Goal: Find specific page/section: Find specific page/section

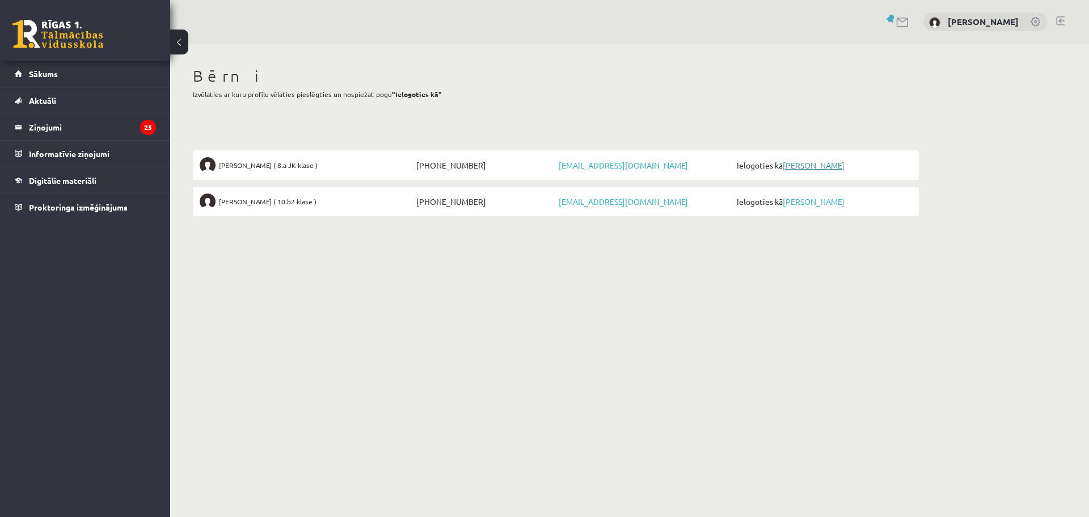
click at [824, 166] on link "[PERSON_NAME]" at bounding box center [814, 165] width 62 height 10
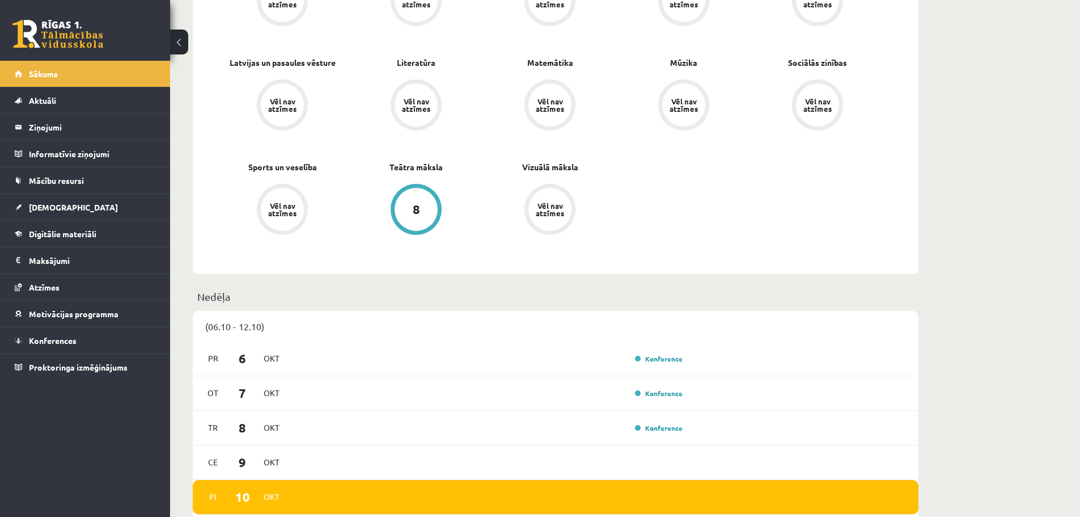
scroll to position [397, 0]
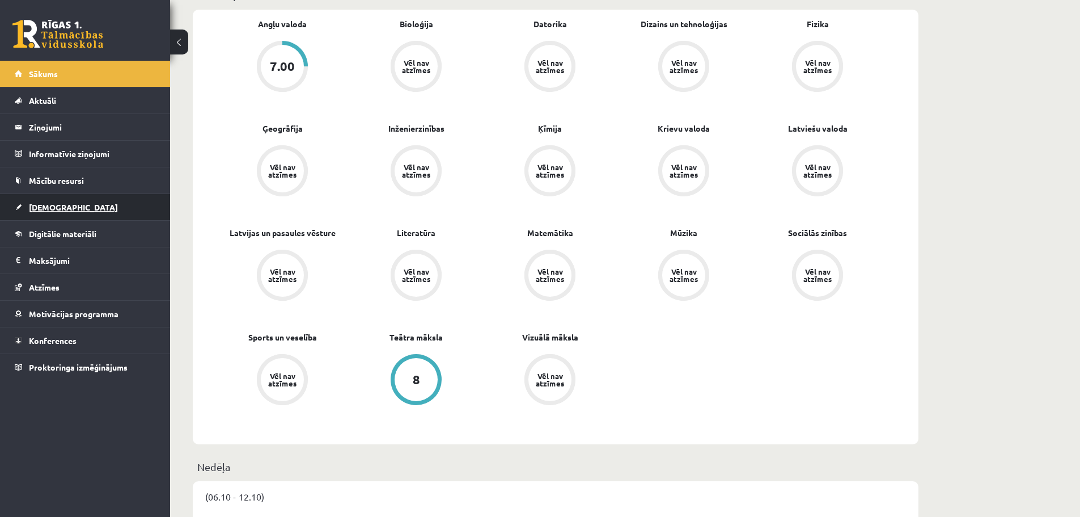
click at [54, 209] on span "Ieskaites" at bounding box center [73, 207] width 89 height 10
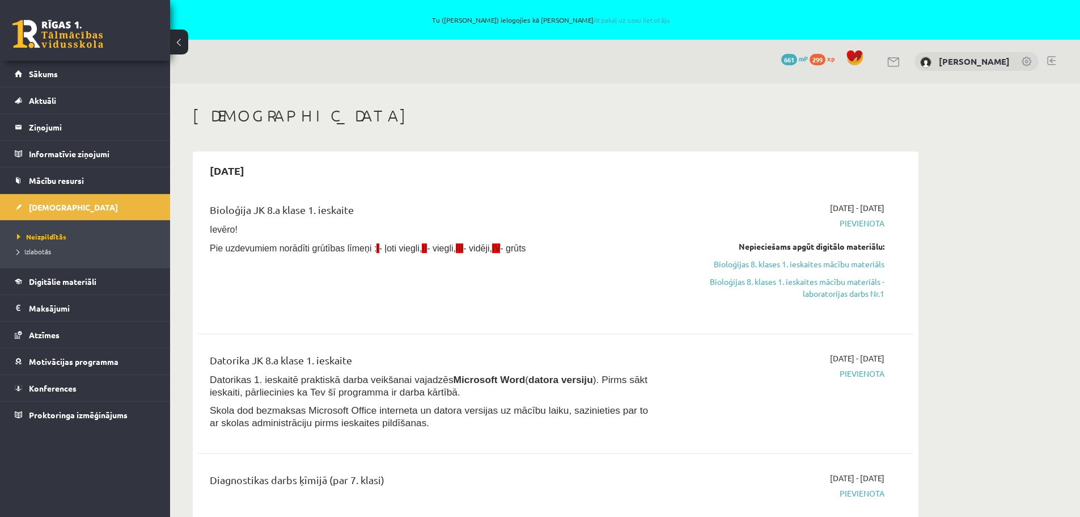
click at [1055, 60] on link at bounding box center [1052, 60] width 9 height 9
